Goal: Transaction & Acquisition: Purchase product/service

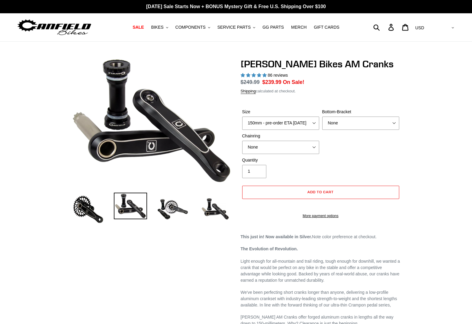
select select "highest-rating"
click at [314, 122] on select "150mm - pre-order ETA [DATE] 155mm - pre-order ETA [DATE] 160mm - pre-order ETA…" at bounding box center [280, 123] width 77 height 13
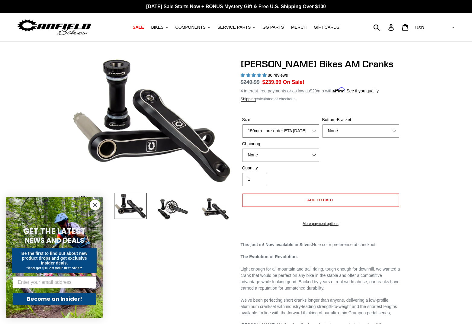
select select "155mm - pre-order ETA [DATE]"
select select "BSA Threaded 68/73mm"
select select "32t Oval (Boost 148)"
click at [176, 210] on img at bounding box center [172, 209] width 33 height 33
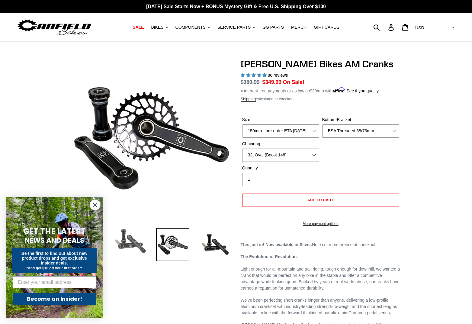
click at [134, 243] on img at bounding box center [130, 241] width 33 height 27
